Goal: Transaction & Acquisition: Purchase product/service

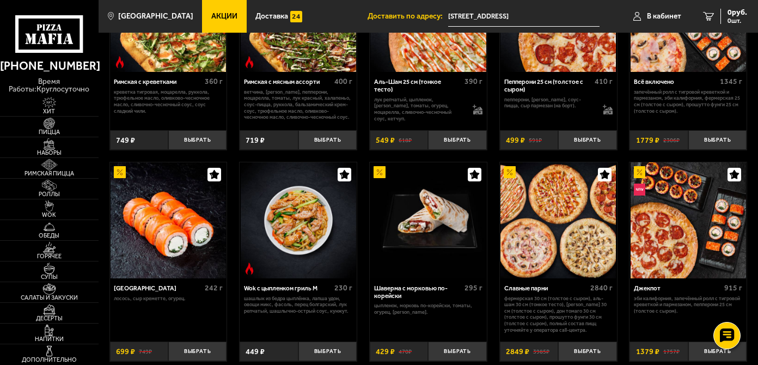
scroll to position [297, 0]
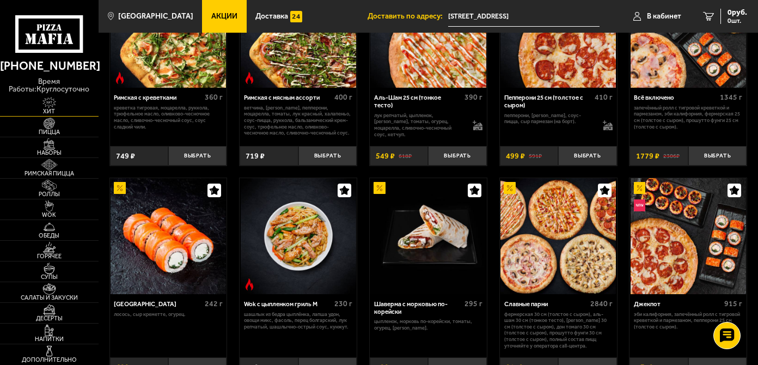
click at [57, 112] on span "Хит" at bounding box center [49, 111] width 99 height 6
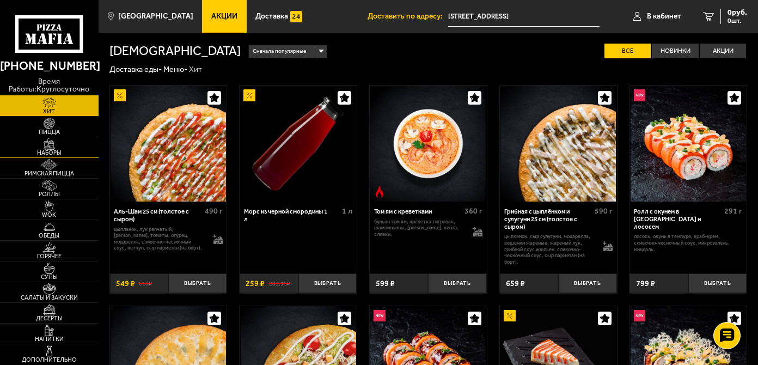
click at [65, 149] on link "Наборы" at bounding box center [49, 147] width 99 height 20
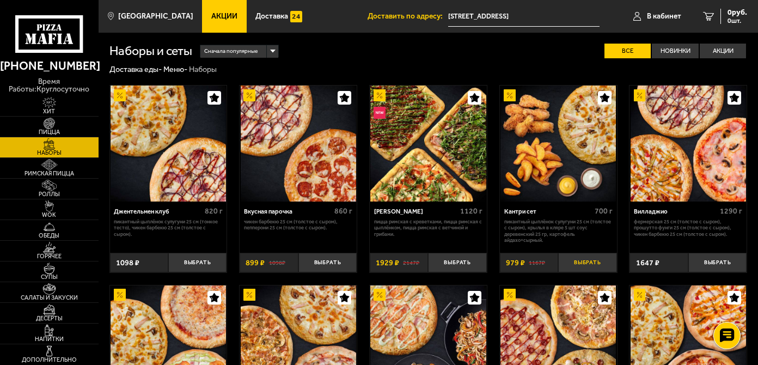
click at [588, 265] on button "Выбрать" at bounding box center [587, 263] width 58 height 20
click at [719, 9] on span "979 руб." at bounding box center [733, 13] width 28 height 8
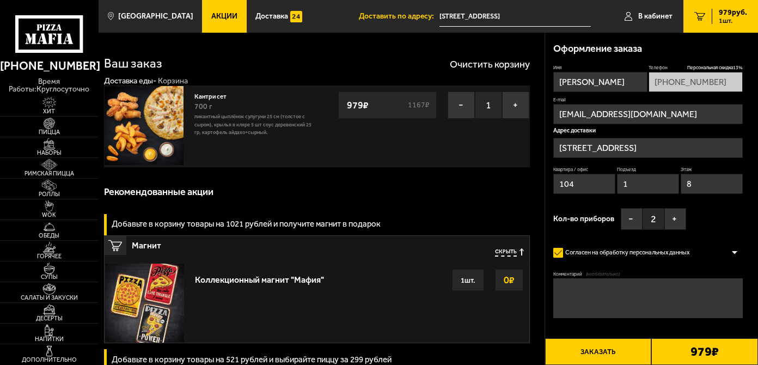
click at [606, 351] on button "Заказать" at bounding box center [598, 351] width 107 height 27
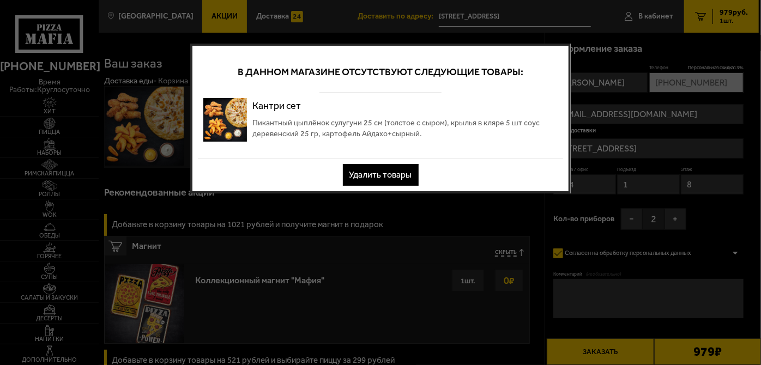
click at [405, 171] on button "Удалить товары" at bounding box center [381, 175] width 76 height 22
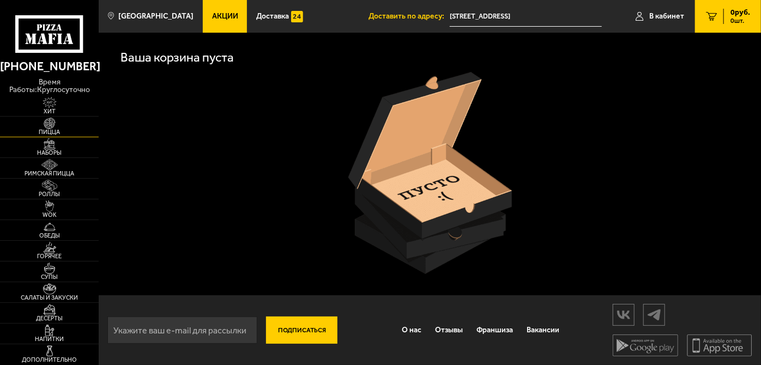
click at [51, 127] on img at bounding box center [49, 123] width 31 height 11
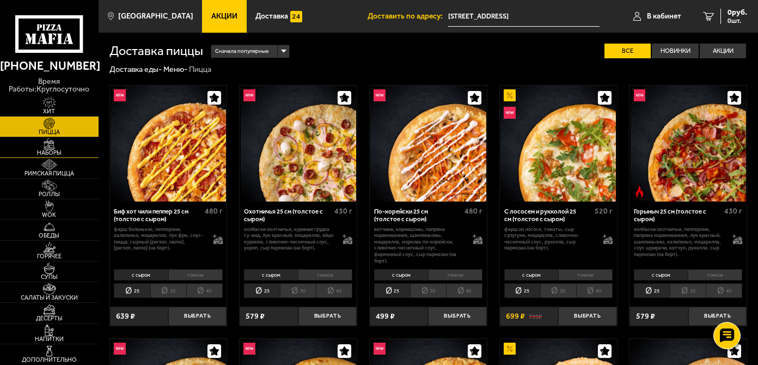
click at [64, 153] on span "Наборы" at bounding box center [49, 153] width 99 height 6
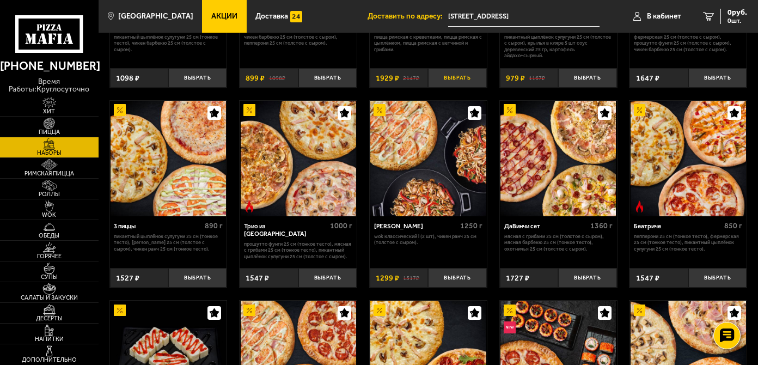
scroll to position [198, 0]
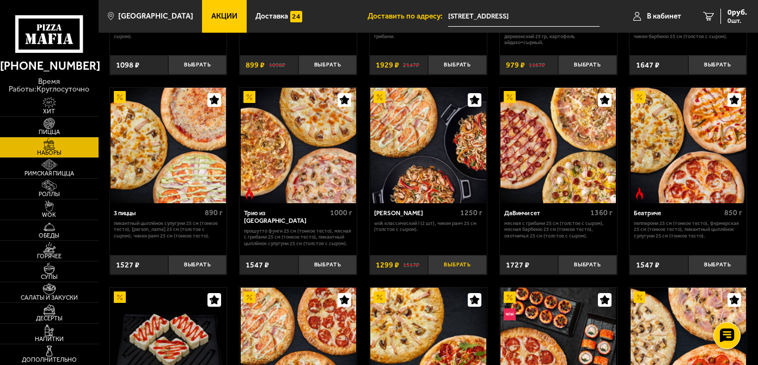
click at [459, 265] on button "Выбрать" at bounding box center [457, 265] width 58 height 20
click at [732, 14] on span "1299 руб." at bounding box center [731, 13] width 33 height 8
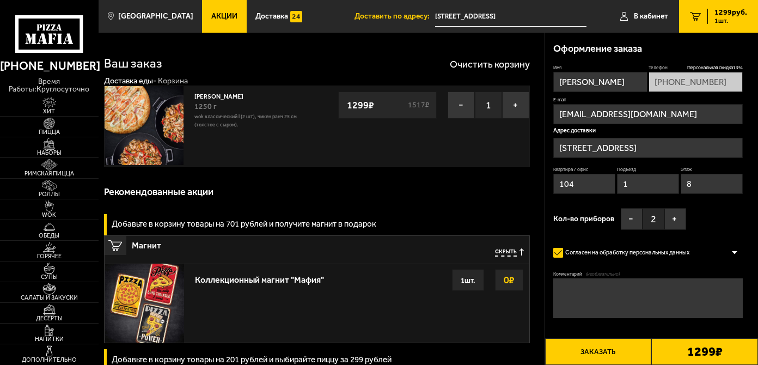
type input "[STREET_ADDRESS]"
click at [682, 351] on div "1299 ₽" at bounding box center [705, 351] width 107 height 27
click at [610, 346] on button "Заказать" at bounding box center [598, 351] width 107 height 27
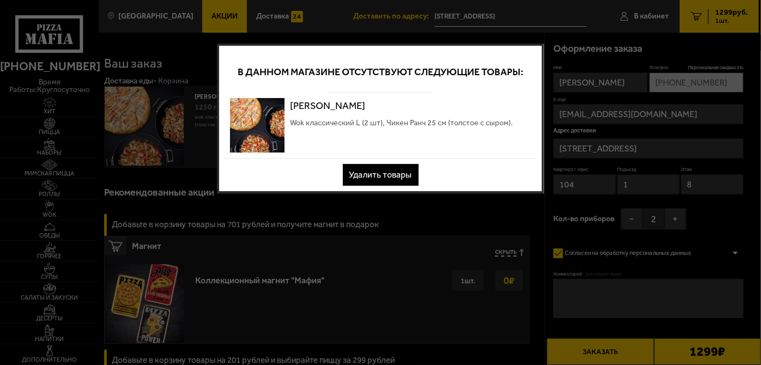
click at [394, 168] on button "Удалить товары" at bounding box center [381, 175] width 76 height 22
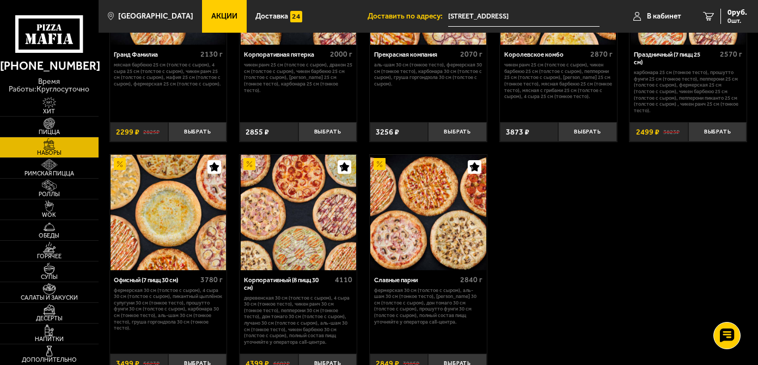
scroll to position [1188, 0]
